Goal: Information Seeking & Learning: Learn about a topic

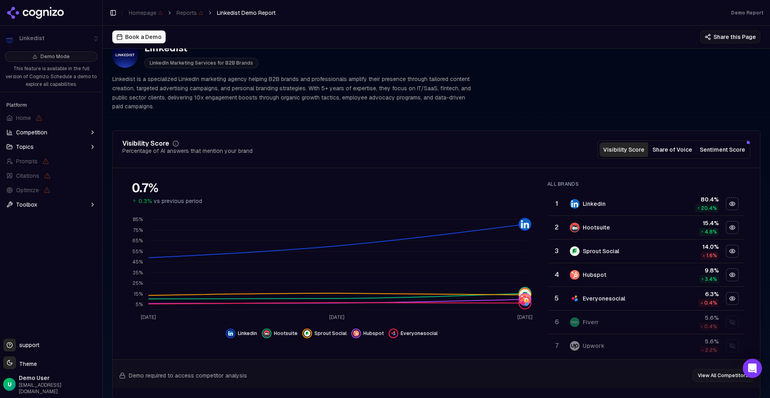
scroll to position [25, 0]
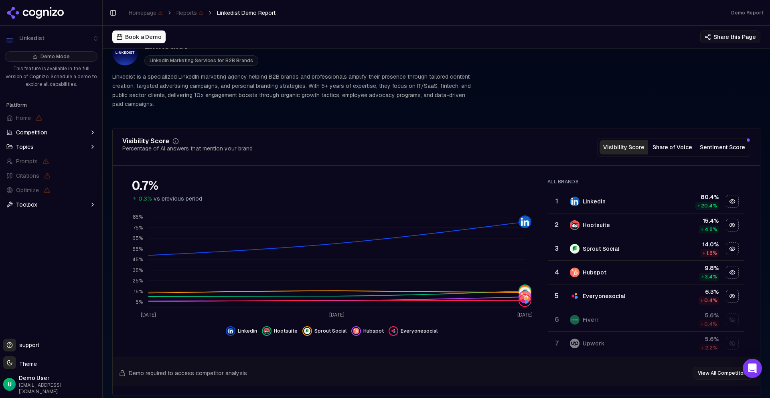
click at [677, 145] on button "Share of Voice" at bounding box center [672, 147] width 49 height 14
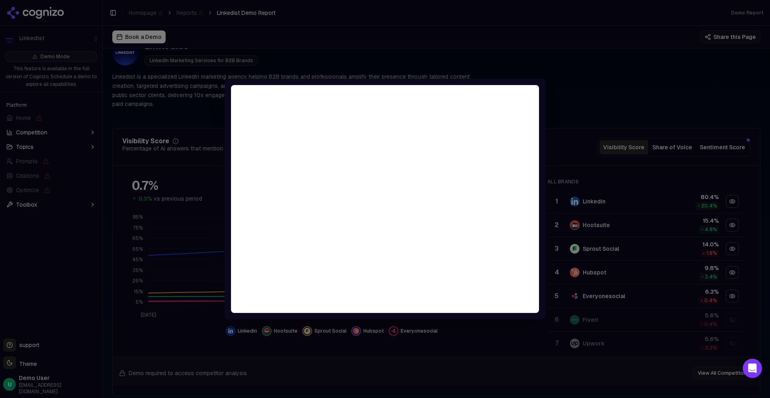
click at [660, 163] on div at bounding box center [385, 199] width 770 height 398
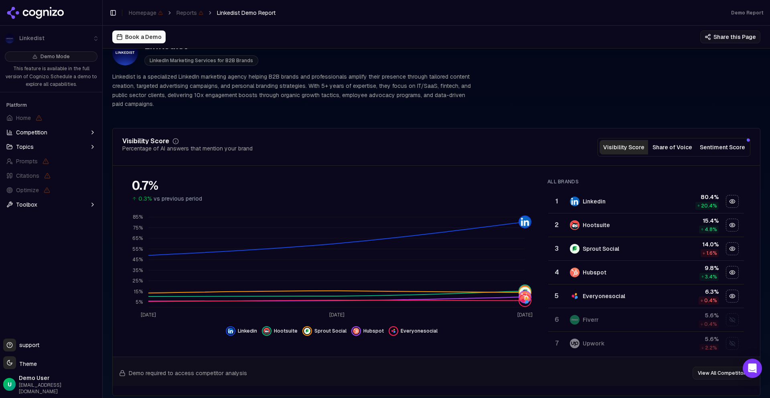
click at [716, 146] on button "Sentiment Score" at bounding box center [722, 147] width 52 height 14
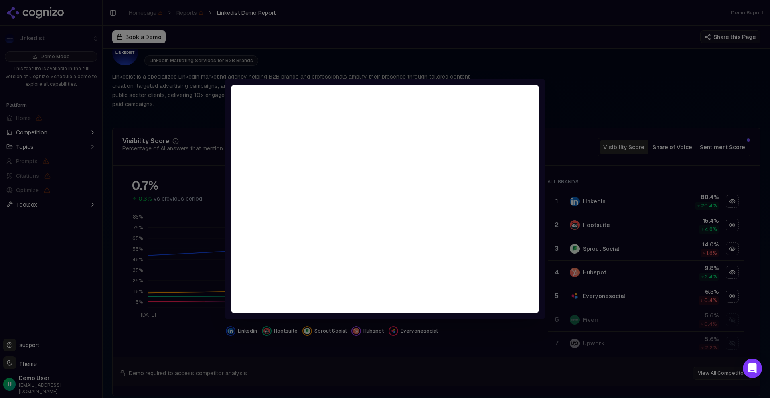
click at [623, 155] on div at bounding box center [385, 199] width 770 height 398
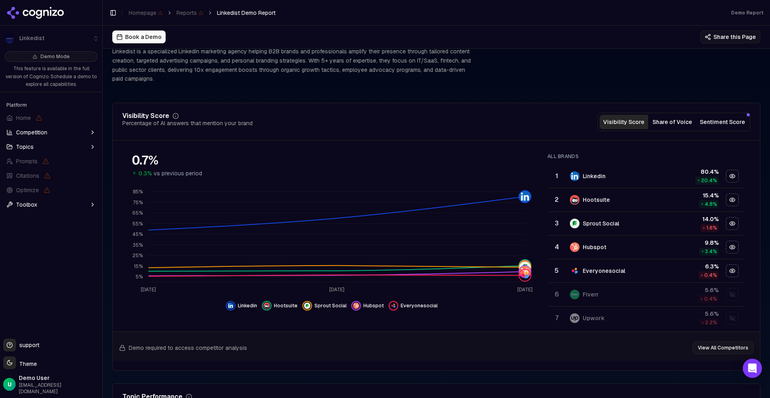
scroll to position [0, 0]
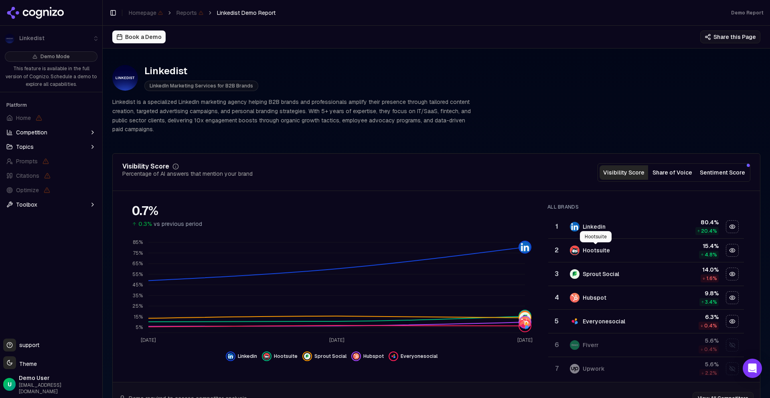
click at [596, 248] on div "Hootsuite" at bounding box center [595, 250] width 27 height 8
